Goal: Task Accomplishment & Management: Manage account settings

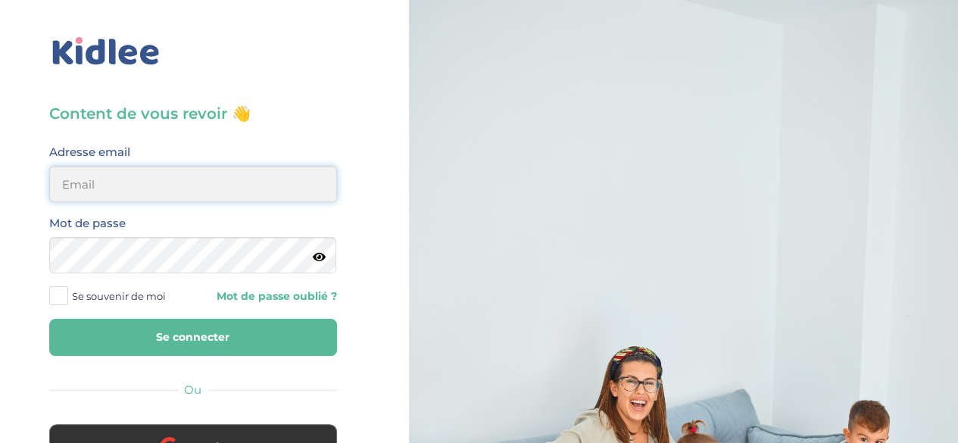
type input "[EMAIL_ADDRESS][DOMAIN_NAME]"
click at [183, 184] on input "[EMAIL_ADDRESS][DOMAIN_NAME]" at bounding box center [193, 184] width 288 height 36
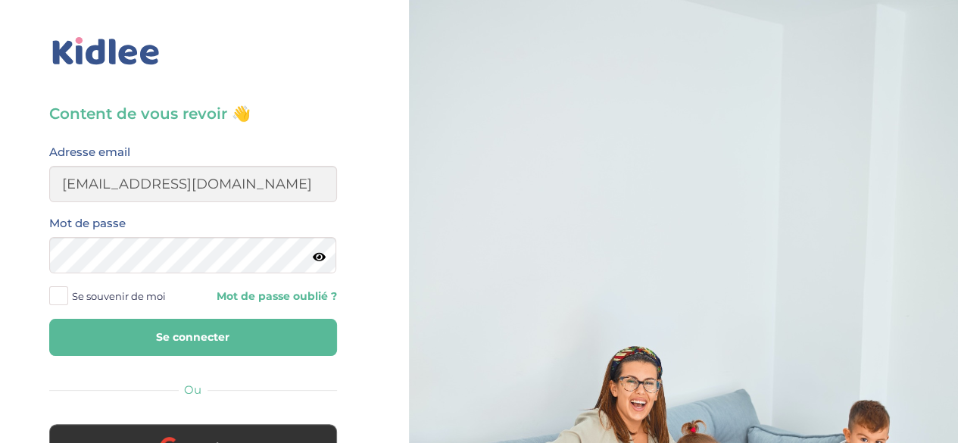
click at [136, 351] on button "Se connecter" at bounding box center [193, 337] width 288 height 37
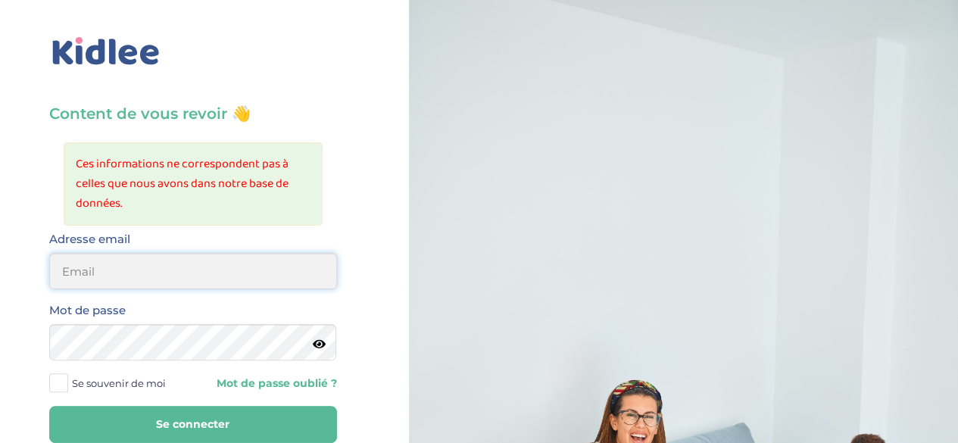
type input "[EMAIL_ADDRESS][DOMAIN_NAME]"
click at [128, 419] on button "Se connecter" at bounding box center [193, 424] width 288 height 37
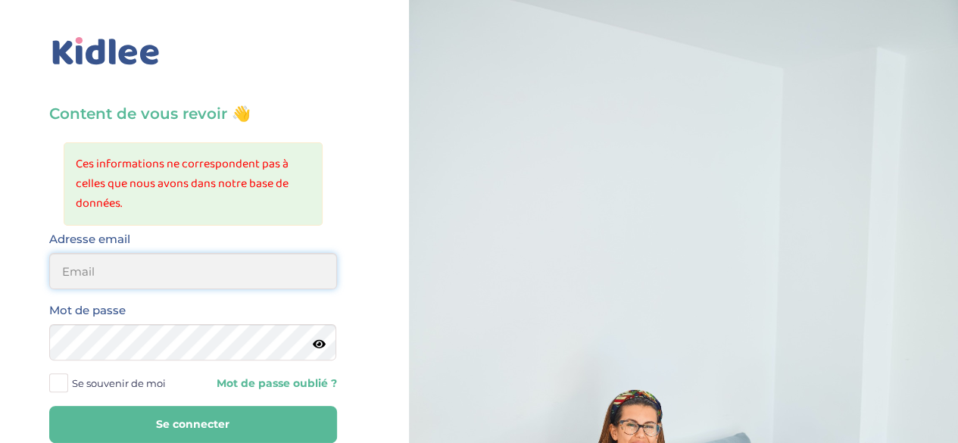
type input "[EMAIL_ADDRESS][DOMAIN_NAME]"
click at [314, 339] on icon at bounding box center [319, 344] width 13 height 11
click at [147, 423] on button "Se connecter" at bounding box center [193, 424] width 288 height 37
type input "[EMAIL_ADDRESS][DOMAIN_NAME]"
